Goal: Task Accomplishment & Management: Manage account settings

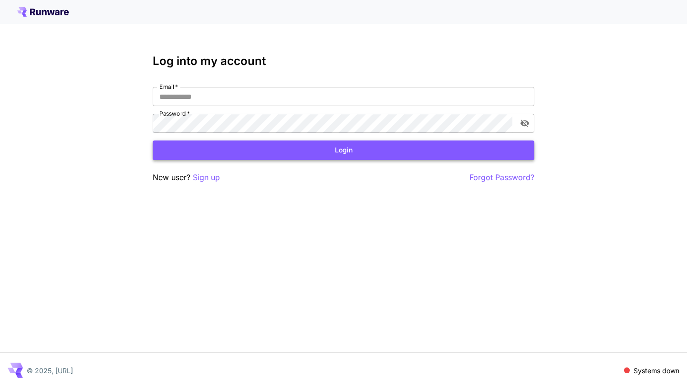
type input "**********"
click at [317, 149] on button "Login" at bounding box center [344, 150] width 382 height 20
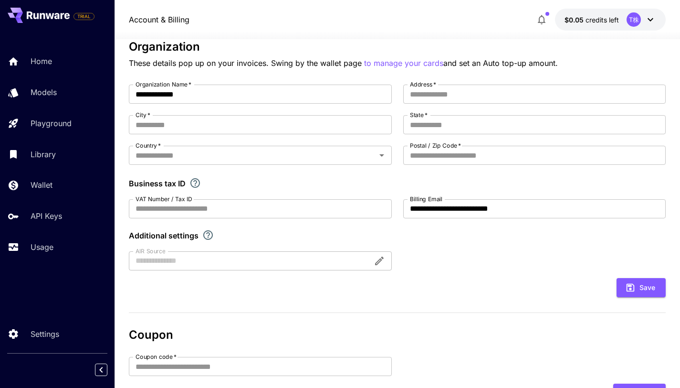
scroll to position [71, 0]
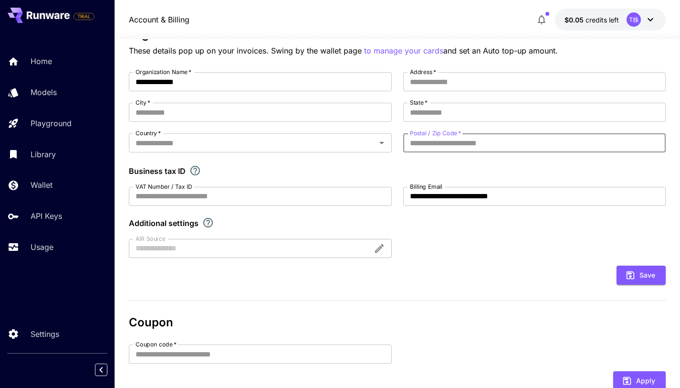
click at [453, 140] on input "Postal / Zip Code   *" at bounding box center [534, 142] width 263 height 19
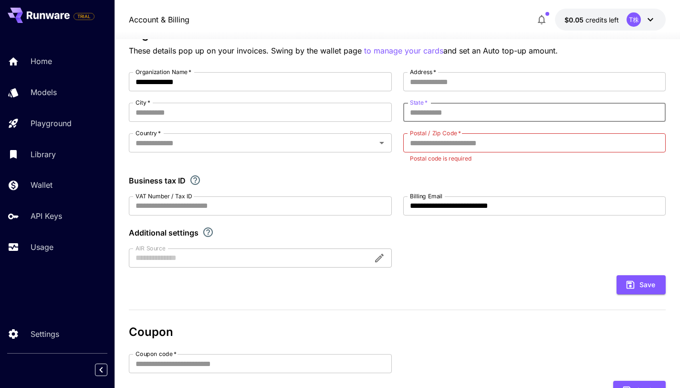
click at [483, 118] on input "State   *" at bounding box center [534, 112] width 263 height 19
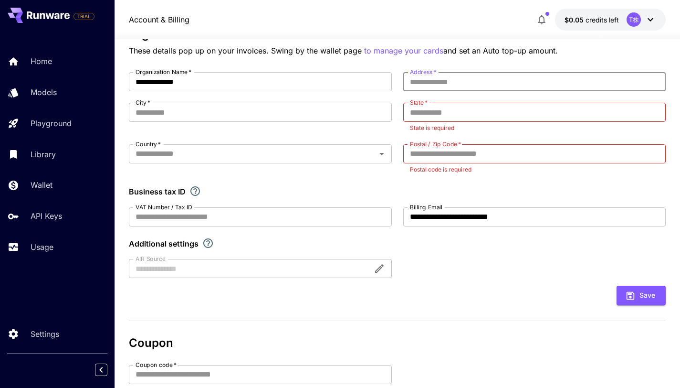
click at [513, 89] on input "Address   *" at bounding box center [534, 81] width 263 height 19
